Goal: Navigation & Orientation: Find specific page/section

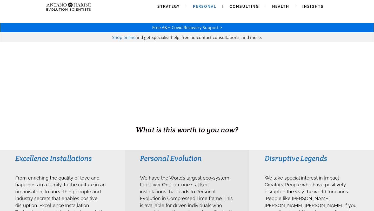
click at [211, 7] on span "Personal" at bounding box center [204, 6] width 23 height 4
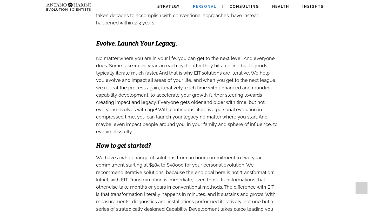
scroll to position [582, 0]
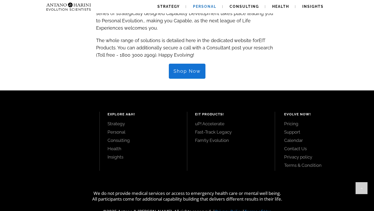
click at [221, 137] on link "Fam!ly Evolution" at bounding box center [231, 140] width 72 height 6
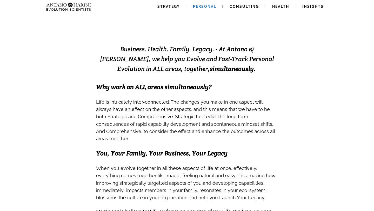
scroll to position [0, 0]
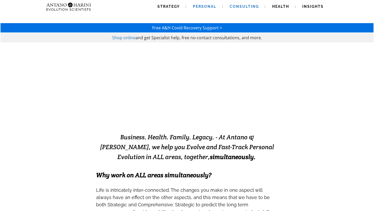
click at [248, 5] on span "Consulting" at bounding box center [244, 6] width 29 height 4
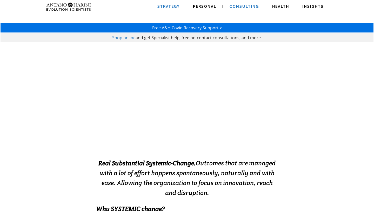
click at [169, 0] on link "Strategy" at bounding box center [168, 6] width 35 height 13
click at [166, 10] on link "Strategy" at bounding box center [168, 6] width 35 height 13
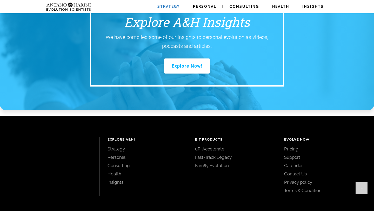
scroll to position [730, 0]
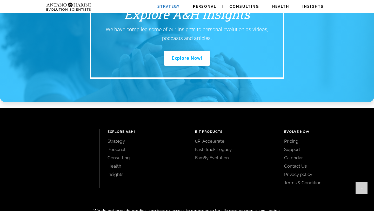
click at [122, 138] on link "Strategy" at bounding box center [144, 141] width 72 height 6
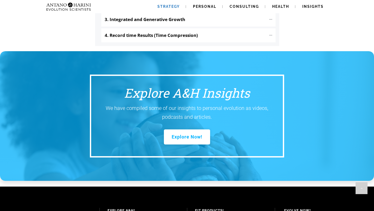
scroll to position [730, 0]
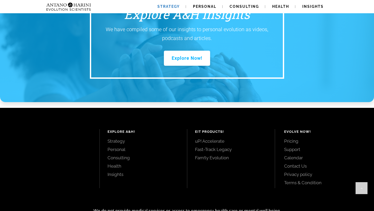
click at [116, 147] on link "Personal" at bounding box center [144, 150] width 72 height 6
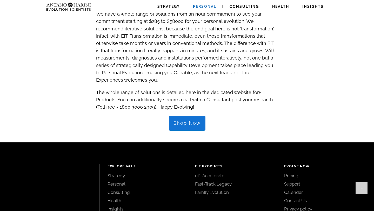
scroll to position [582, 0]
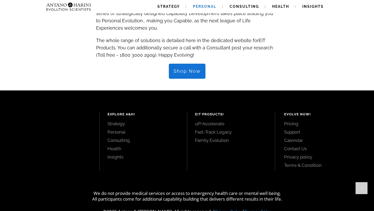
click at [301, 146] on link "Contact Us" at bounding box center [323, 149] width 78 height 6
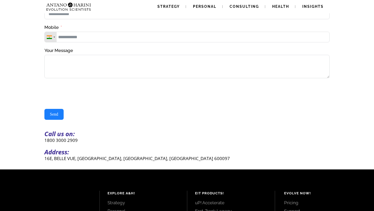
scroll to position [60, 0]
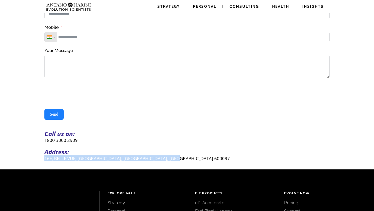
drag, startPoint x: 180, startPoint y: 159, endPoint x: 45, endPoint y: 158, distance: 134.6
click at [45, 158] on p "16E, BELLE VUE, [GEOGRAPHIC_DATA], [GEOGRAPHIC_DATA], [GEOGRAPHIC_DATA] 600097" at bounding box center [186, 158] width 285 height 6
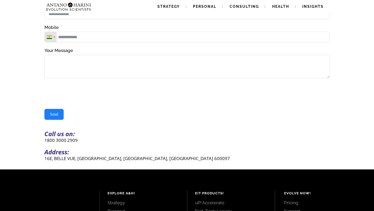
click at [202, 112] on div "Send" at bounding box center [186, 114] width 285 height 11
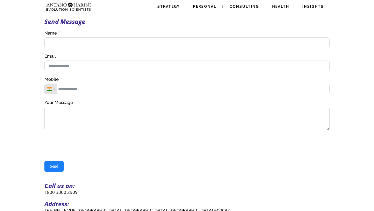
scroll to position [0, 0]
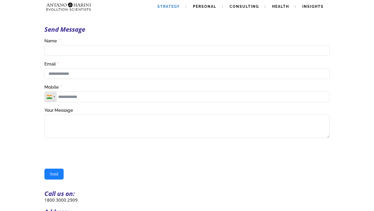
click at [176, 7] on span "Strategy" at bounding box center [168, 6] width 22 height 4
